Goal: Information Seeking & Learning: Learn about a topic

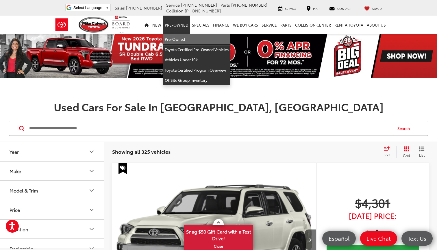
click at [181, 38] on link "Pre-Owned" at bounding box center [196, 39] width 67 height 10
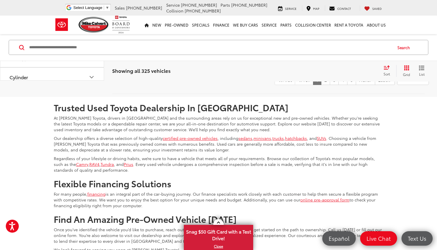
scroll to position [2912, 0]
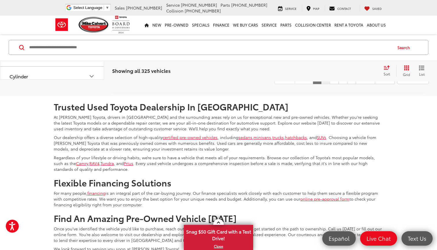
click at [321, 84] on link "2" at bounding box center [325, 79] width 9 height 10
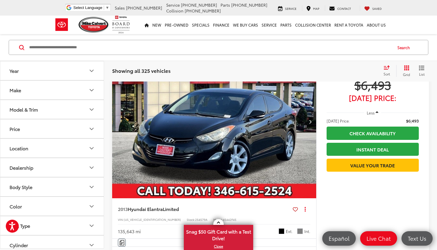
scroll to position [81, 0]
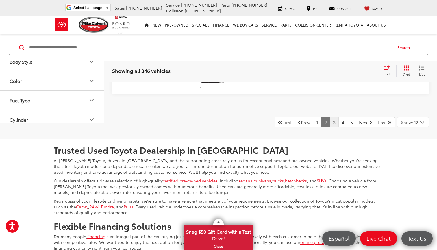
click at [330, 119] on link "3" at bounding box center [334, 122] width 9 height 10
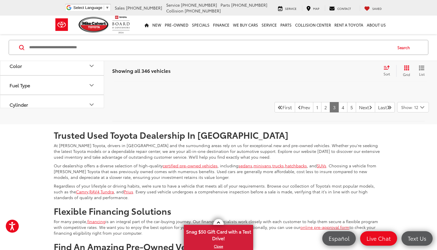
scroll to position [2946, 0]
